Goal: Navigation & Orientation: Find specific page/section

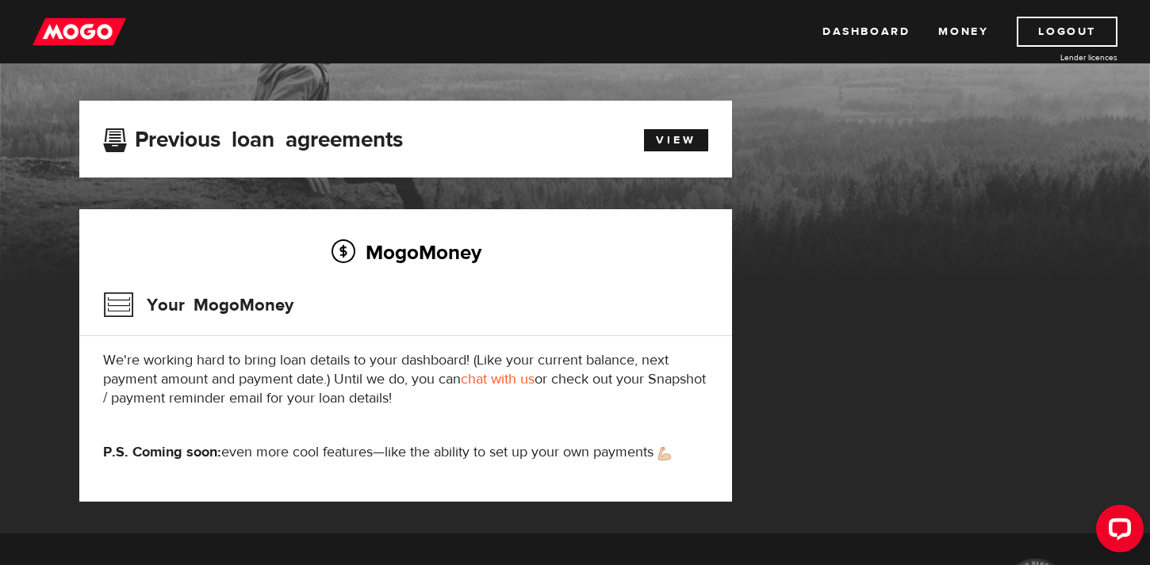
scroll to position [65, 0]
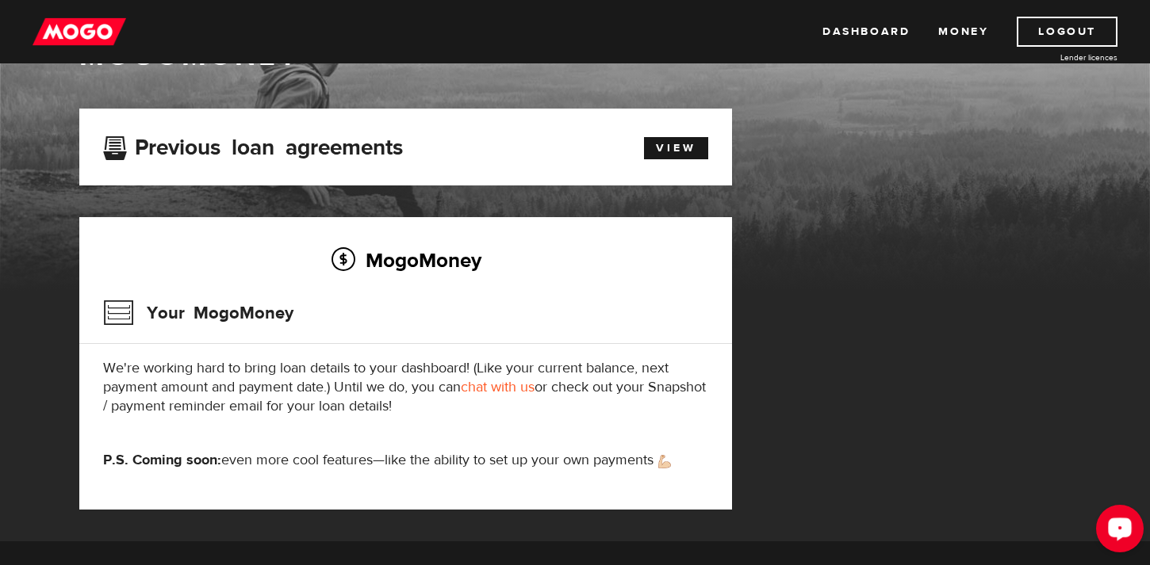
click at [1125, 532] on icon "Open LiveChat chat widget" at bounding box center [1120, 528] width 15 height 10
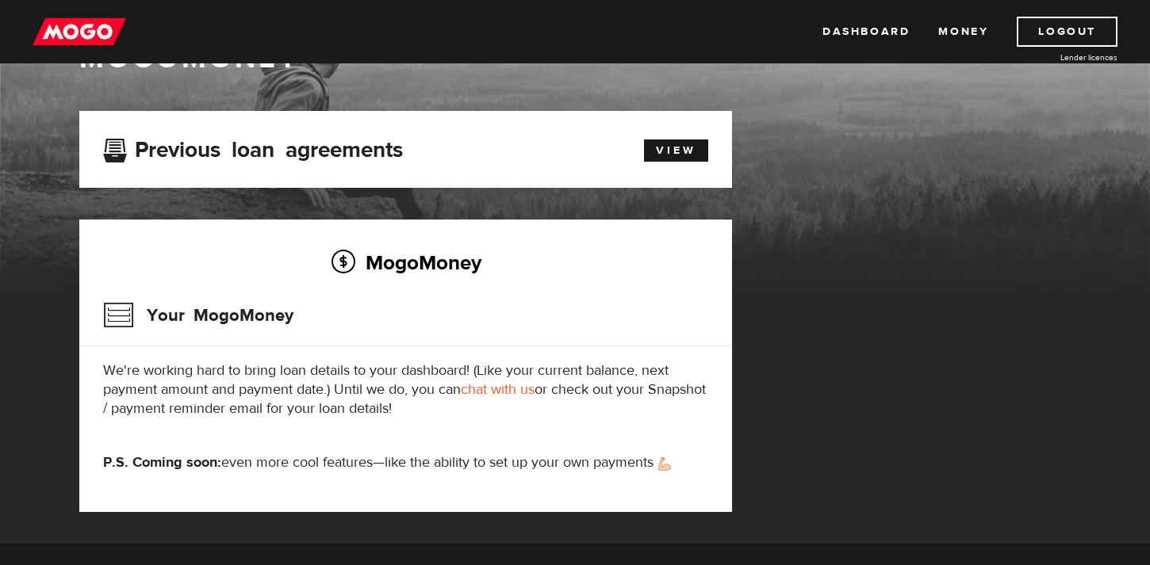
scroll to position [66, 0]
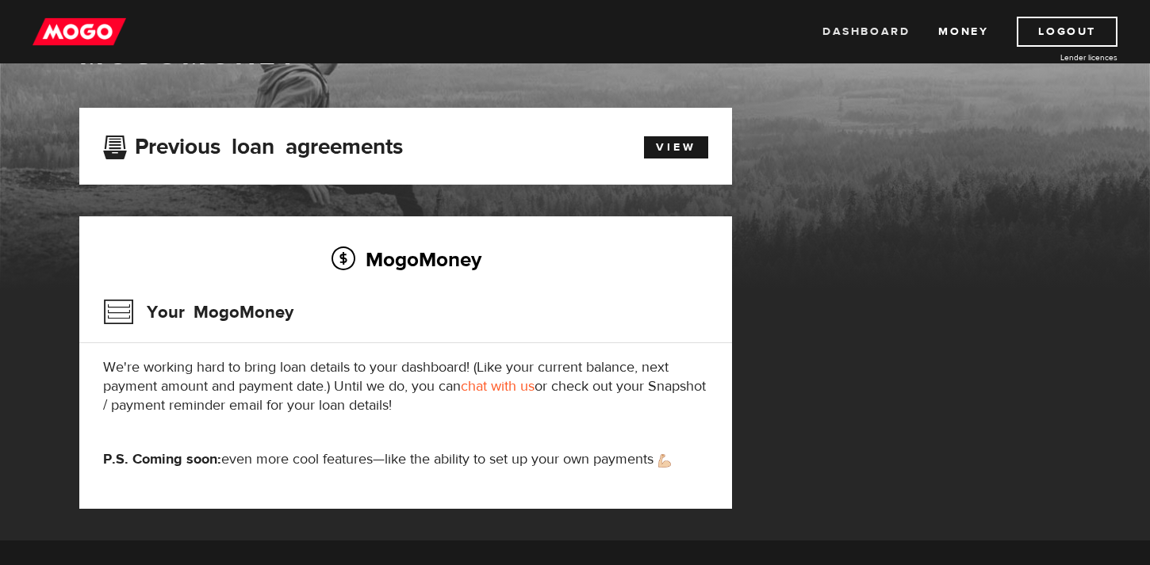
click at [860, 33] on link "Dashboard" at bounding box center [865, 32] width 87 height 30
